Goal: Information Seeking & Learning: Learn about a topic

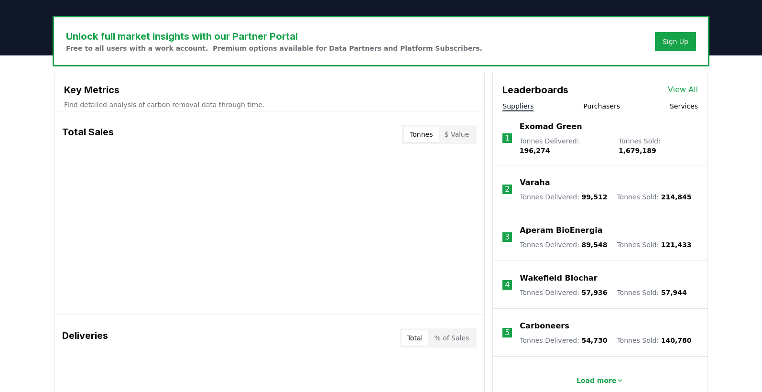
scroll to position [335, 0]
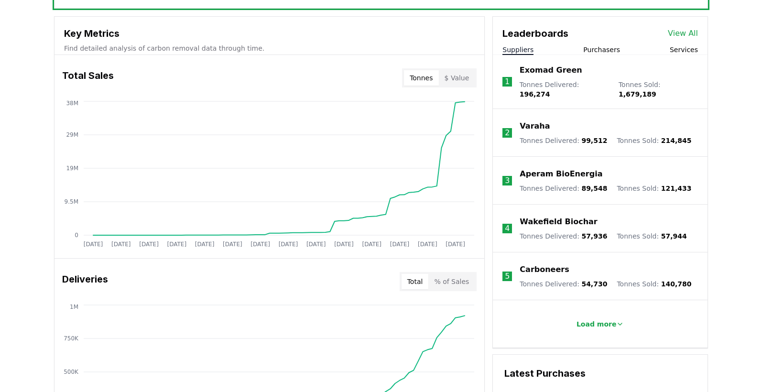
click at [451, 76] on button "$ Value" at bounding box center [457, 77] width 36 height 15
click at [432, 76] on button "Tonnes" at bounding box center [421, 77] width 34 height 15
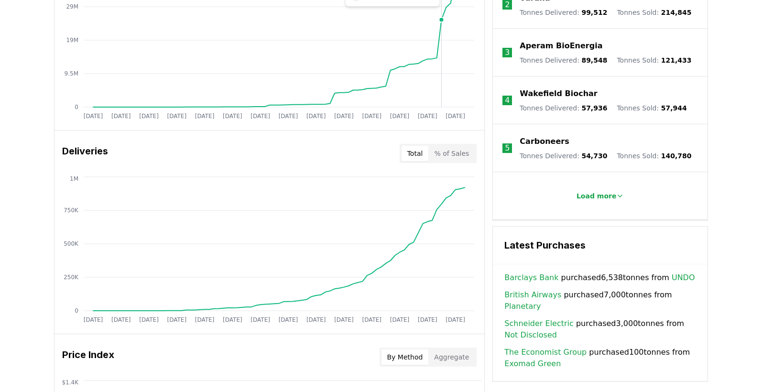
scroll to position [478, 0]
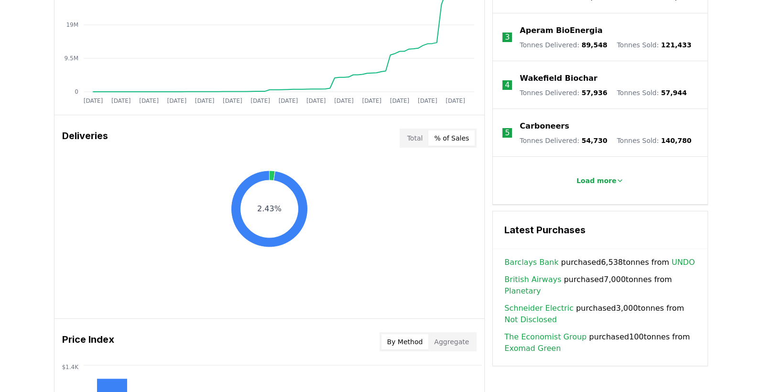
click at [463, 135] on button "% of Sales" at bounding box center [451, 138] width 46 height 15
click at [419, 137] on button "Total" at bounding box center [415, 138] width 27 height 15
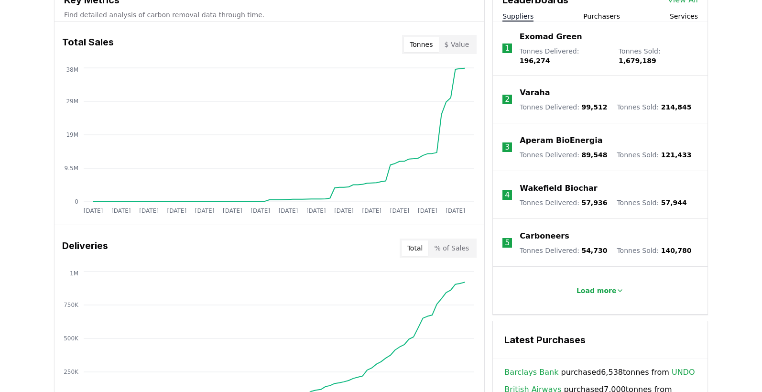
scroll to position [372, 0]
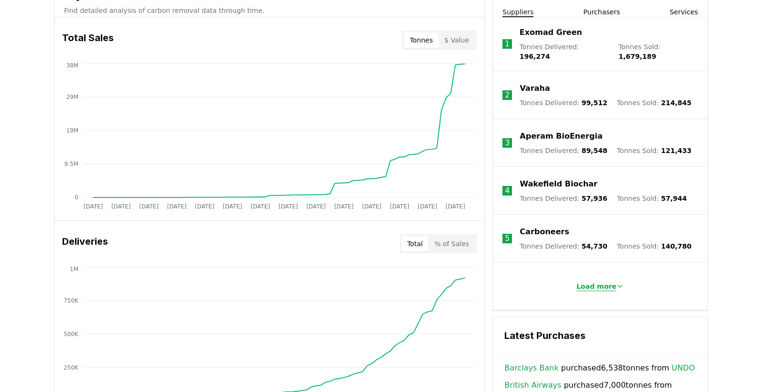
click at [600, 282] on p "Load more" at bounding box center [597, 287] width 40 height 10
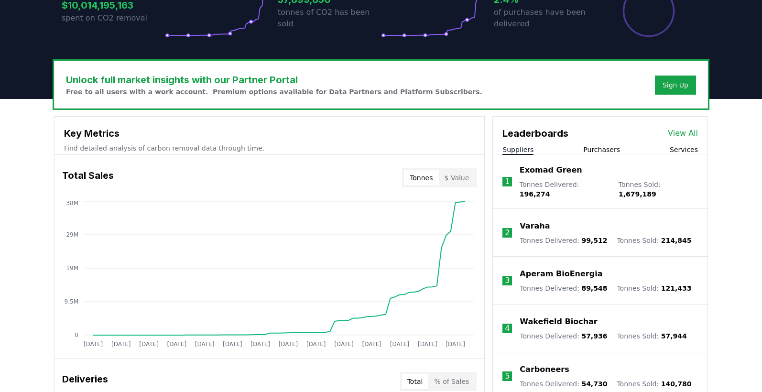
scroll to position [229, 0]
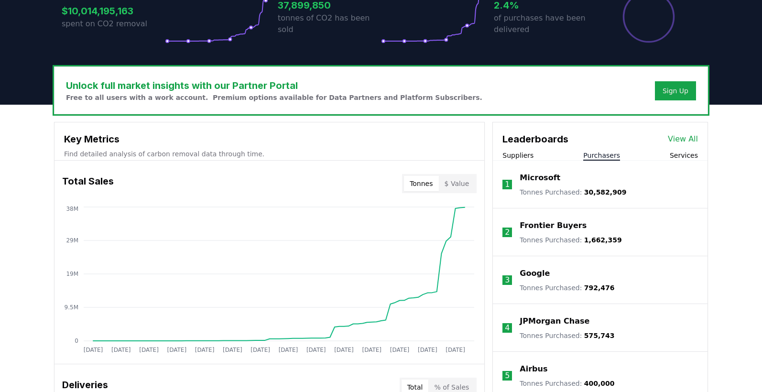
click at [599, 154] on button "Purchasers" at bounding box center [601, 156] width 37 height 10
click at [527, 157] on button "Suppliers" at bounding box center [517, 156] width 31 height 10
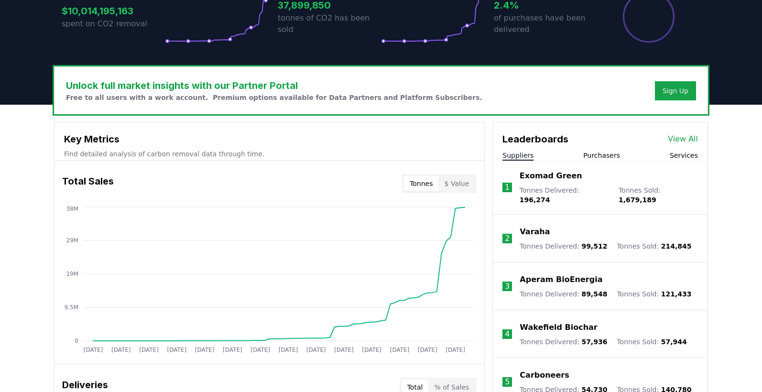
click at [698, 137] on link "View All" at bounding box center [683, 138] width 30 height 11
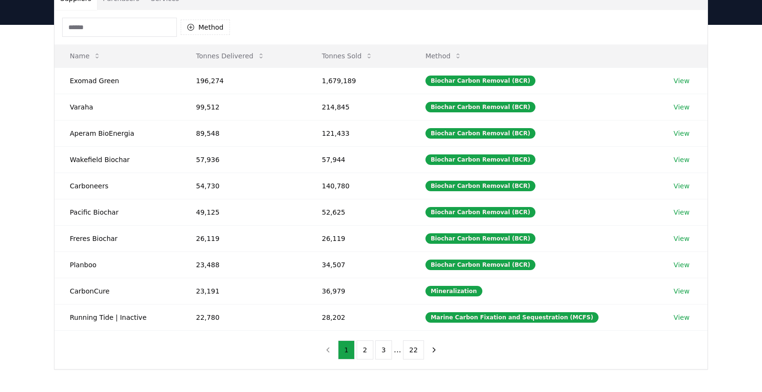
scroll to position [96, 0]
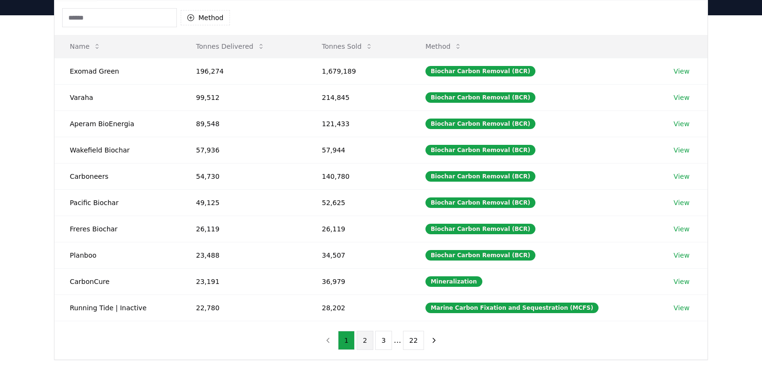
click at [368, 347] on button "2" at bounding box center [365, 340] width 17 height 19
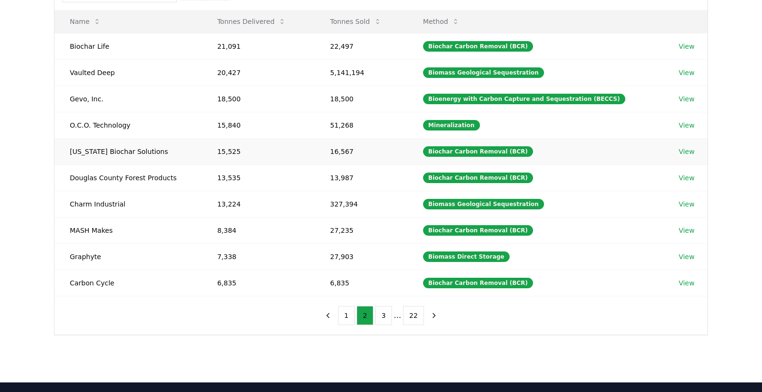
scroll to position [143, 0]
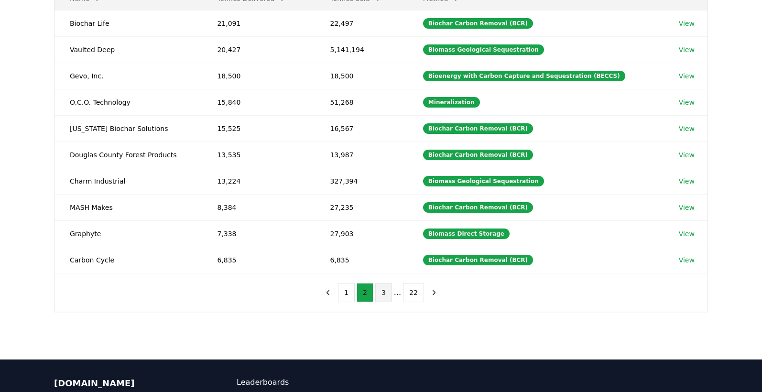
click at [390, 290] on button "3" at bounding box center [383, 292] width 17 height 19
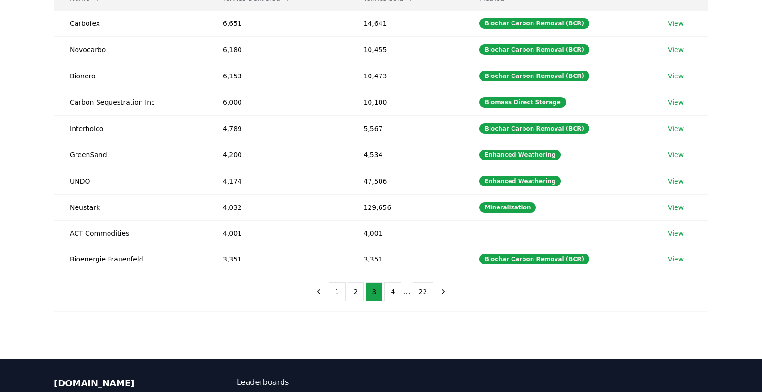
scroll to position [96, 0]
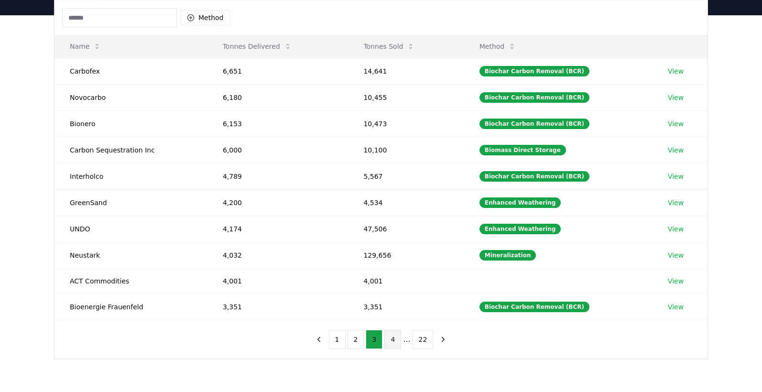
click at [396, 336] on button "4" at bounding box center [392, 339] width 17 height 19
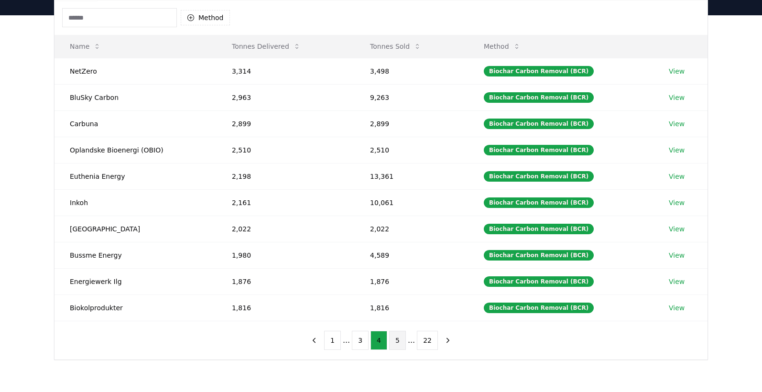
click at [395, 340] on button "5" at bounding box center [397, 340] width 17 height 19
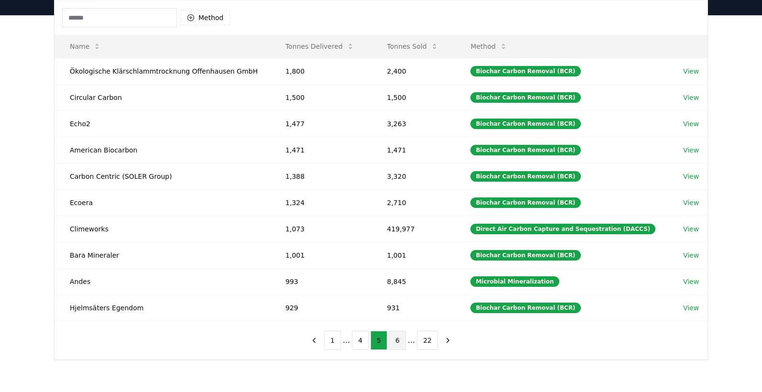
click at [393, 337] on button "6" at bounding box center [397, 340] width 17 height 19
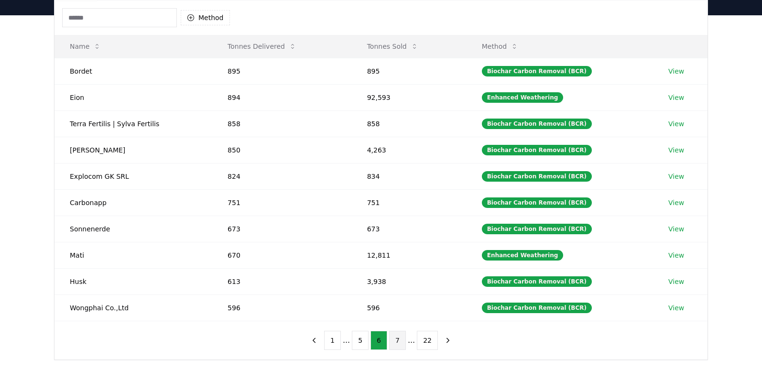
click at [402, 343] on button "7" at bounding box center [397, 340] width 17 height 19
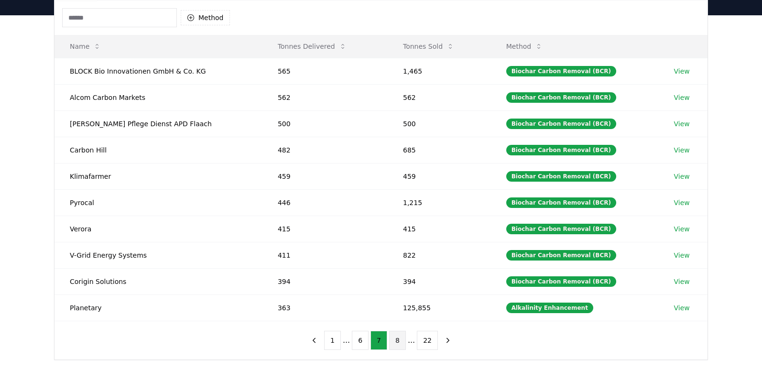
click at [396, 335] on button "8" at bounding box center [397, 340] width 17 height 19
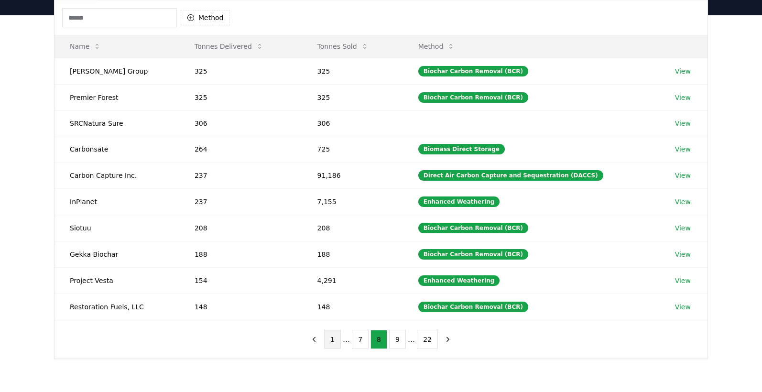
click at [332, 337] on button "1" at bounding box center [332, 339] width 17 height 19
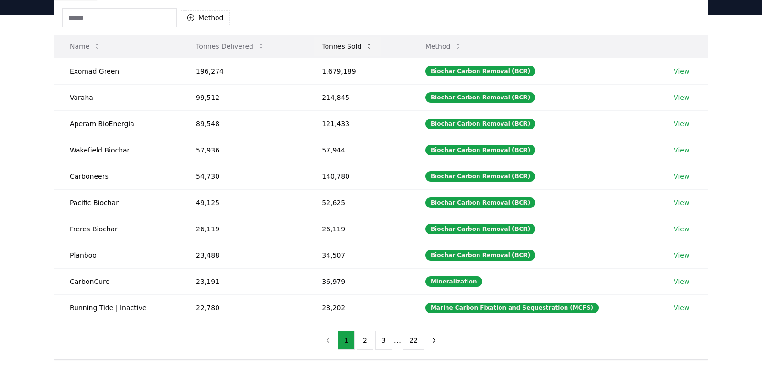
click at [347, 43] on button "Tonnes Sold" at bounding box center [347, 46] width 66 height 19
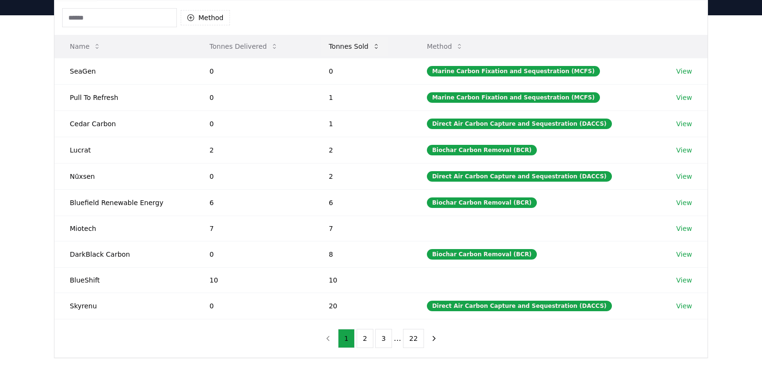
click at [347, 43] on button "Tonnes Sold" at bounding box center [354, 46] width 66 height 19
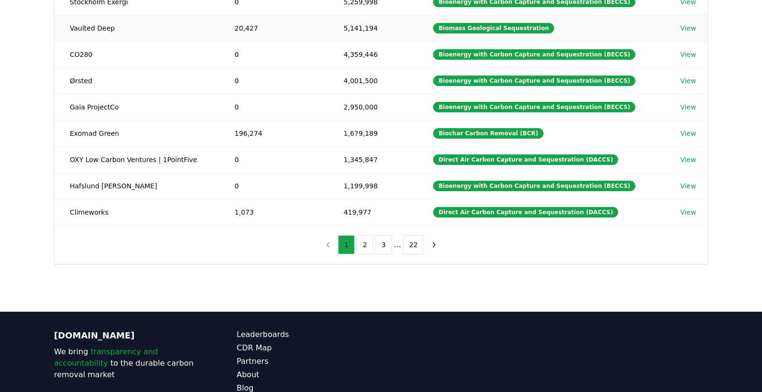
scroll to position [239, 0]
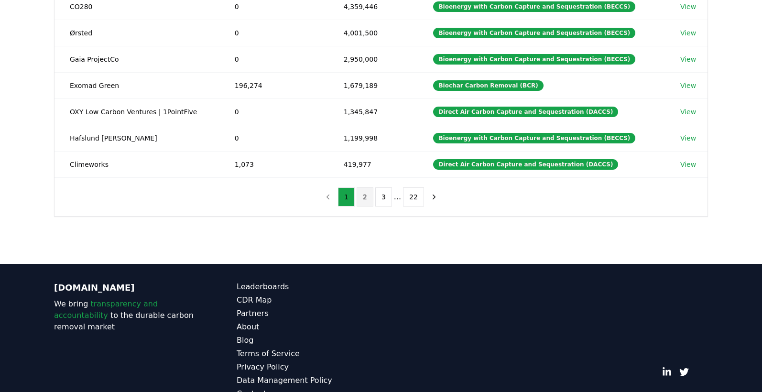
click at [369, 204] on button "2" at bounding box center [365, 196] width 17 height 19
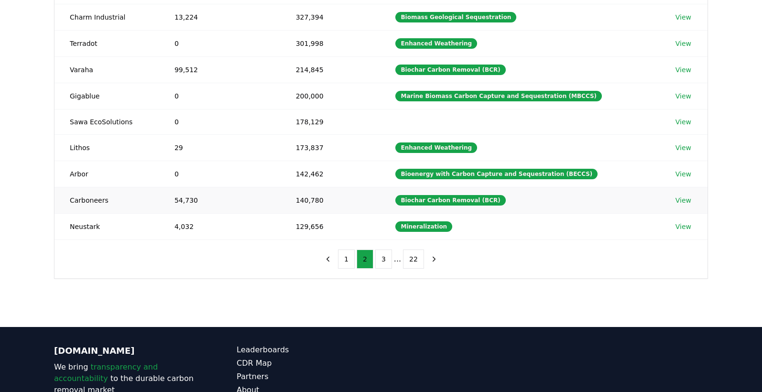
scroll to position [96, 0]
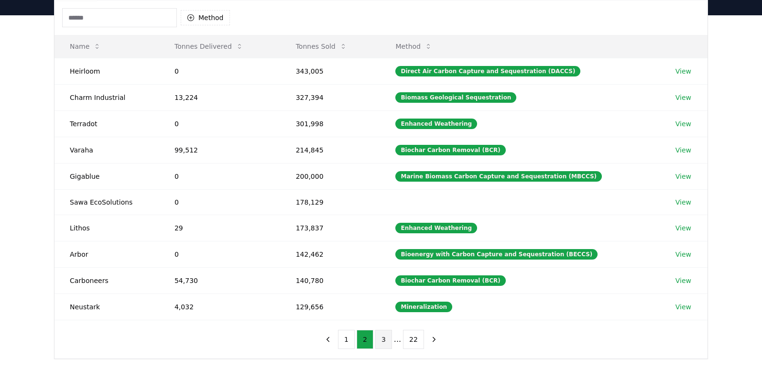
click at [386, 339] on button "3" at bounding box center [383, 339] width 17 height 19
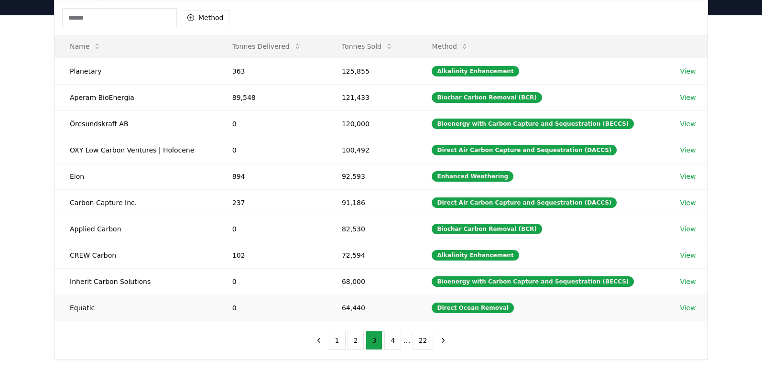
scroll to position [143, 0]
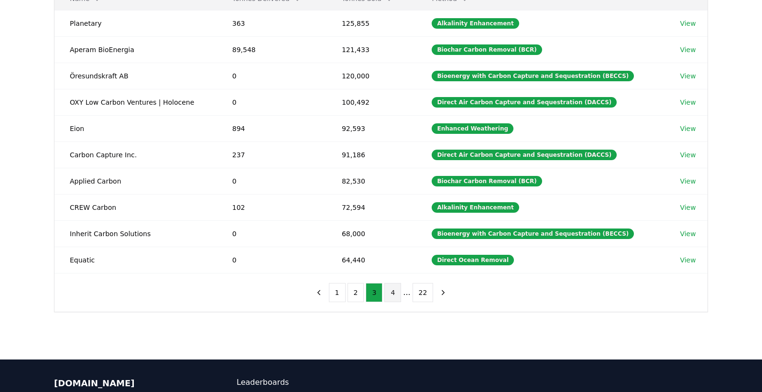
click at [394, 292] on button "4" at bounding box center [392, 292] width 17 height 19
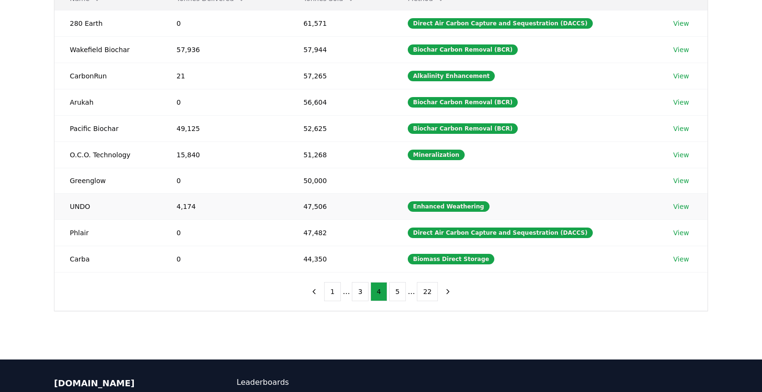
scroll to position [96, 0]
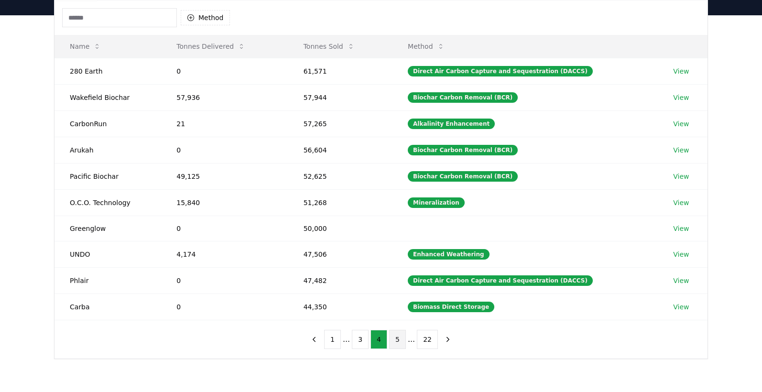
click at [399, 337] on button "5" at bounding box center [397, 339] width 17 height 19
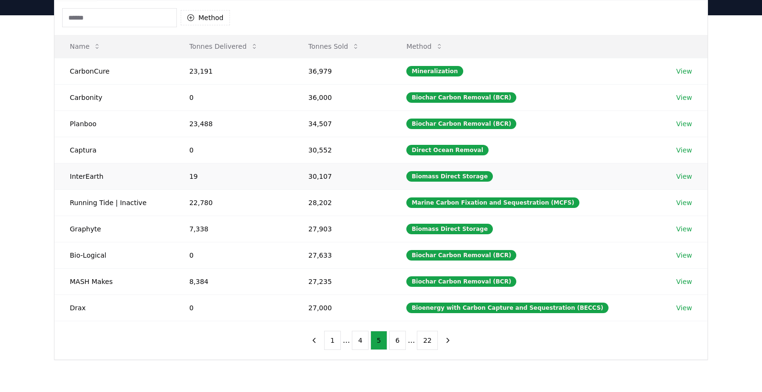
scroll to position [143, 0]
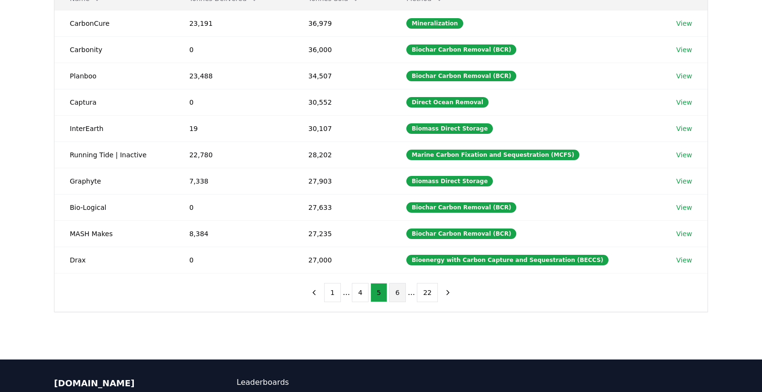
click at [395, 291] on button "6" at bounding box center [397, 292] width 17 height 19
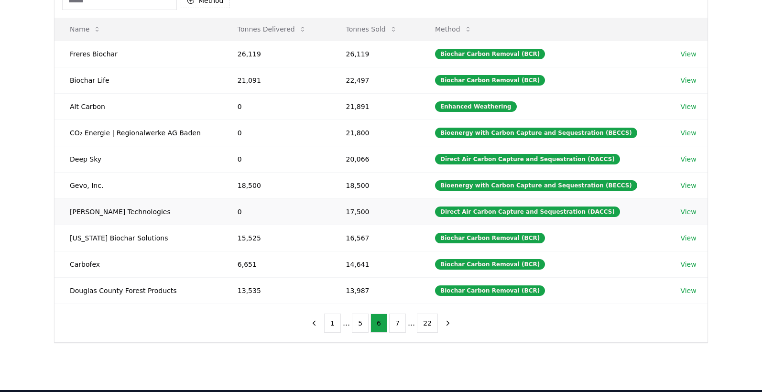
scroll to position [96, 0]
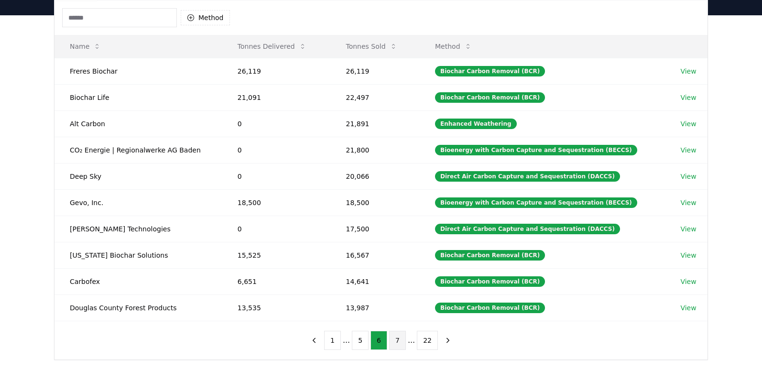
click at [395, 341] on button "7" at bounding box center [397, 340] width 17 height 19
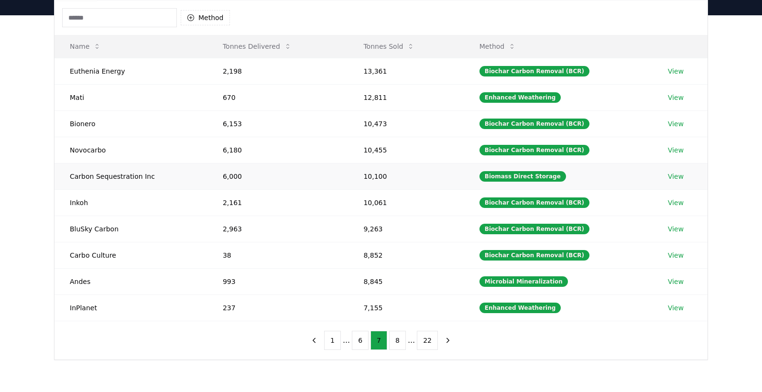
scroll to position [143, 0]
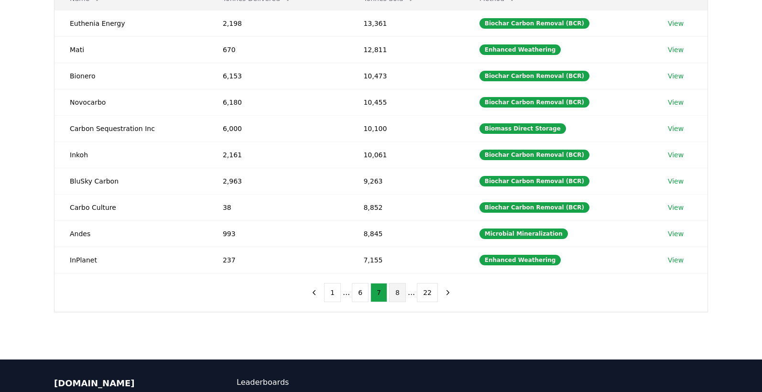
click at [396, 292] on button "8" at bounding box center [397, 292] width 17 height 19
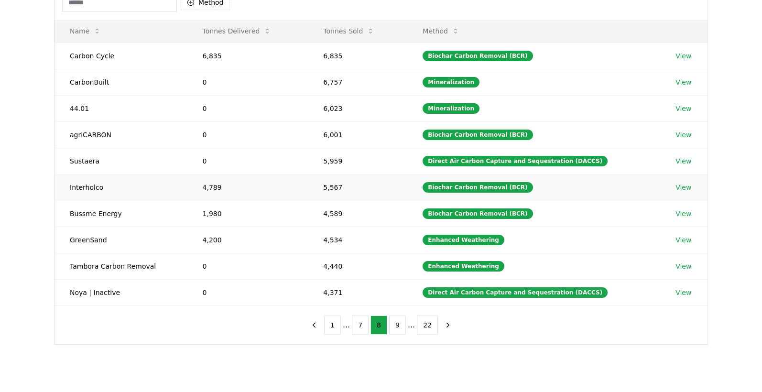
scroll to position [96, 0]
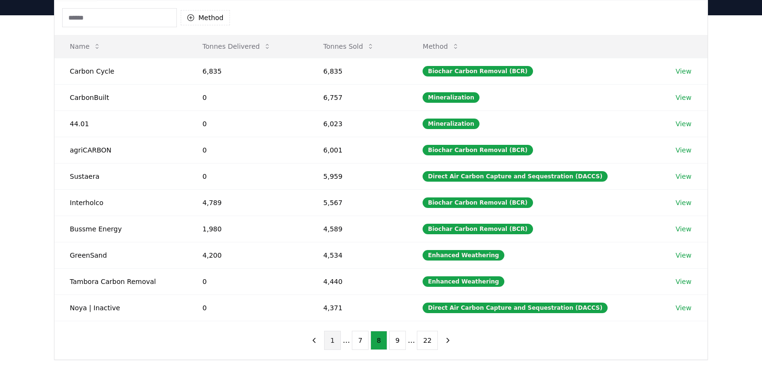
click at [337, 338] on button "1" at bounding box center [332, 340] width 17 height 19
